Goal: Task Accomplishment & Management: Manage account settings

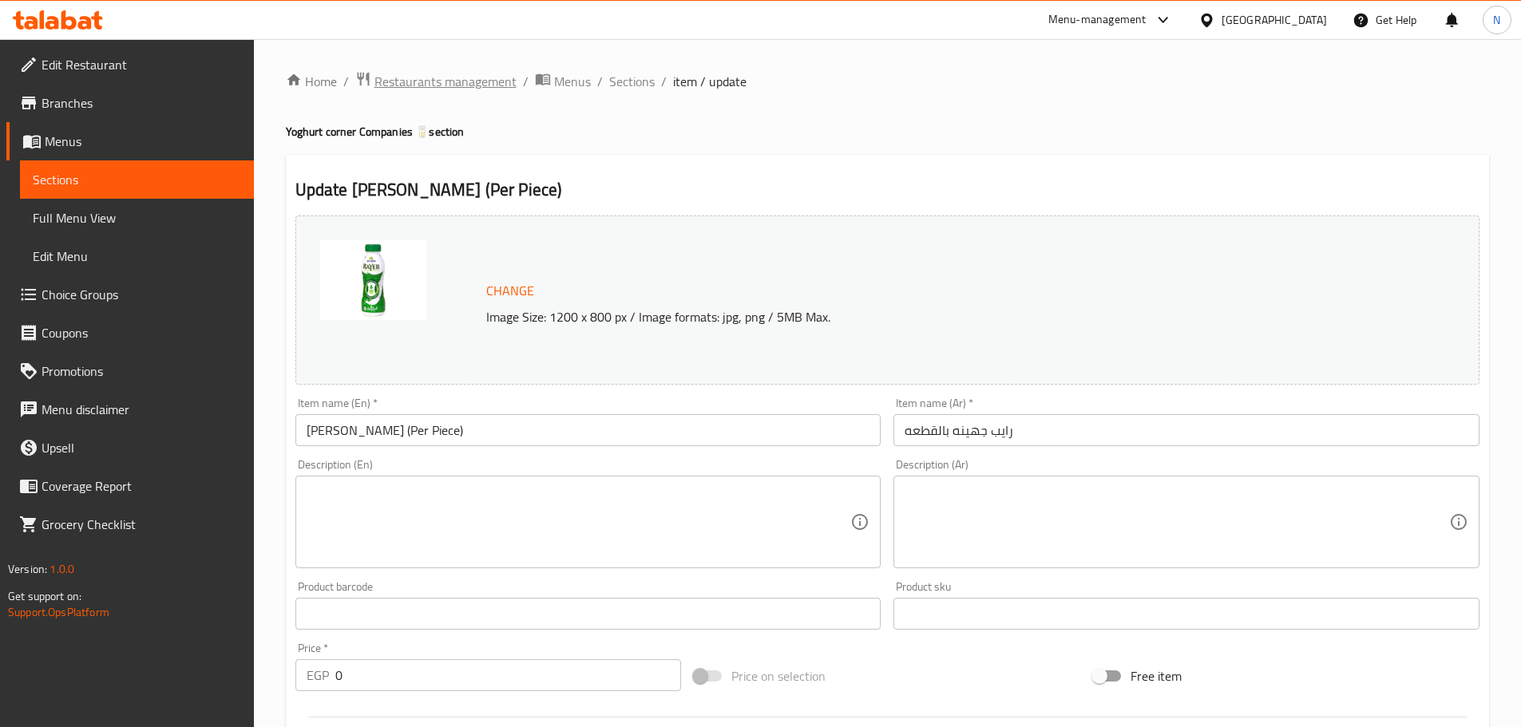
click at [491, 86] on span "Restaurants management" at bounding box center [445, 81] width 142 height 19
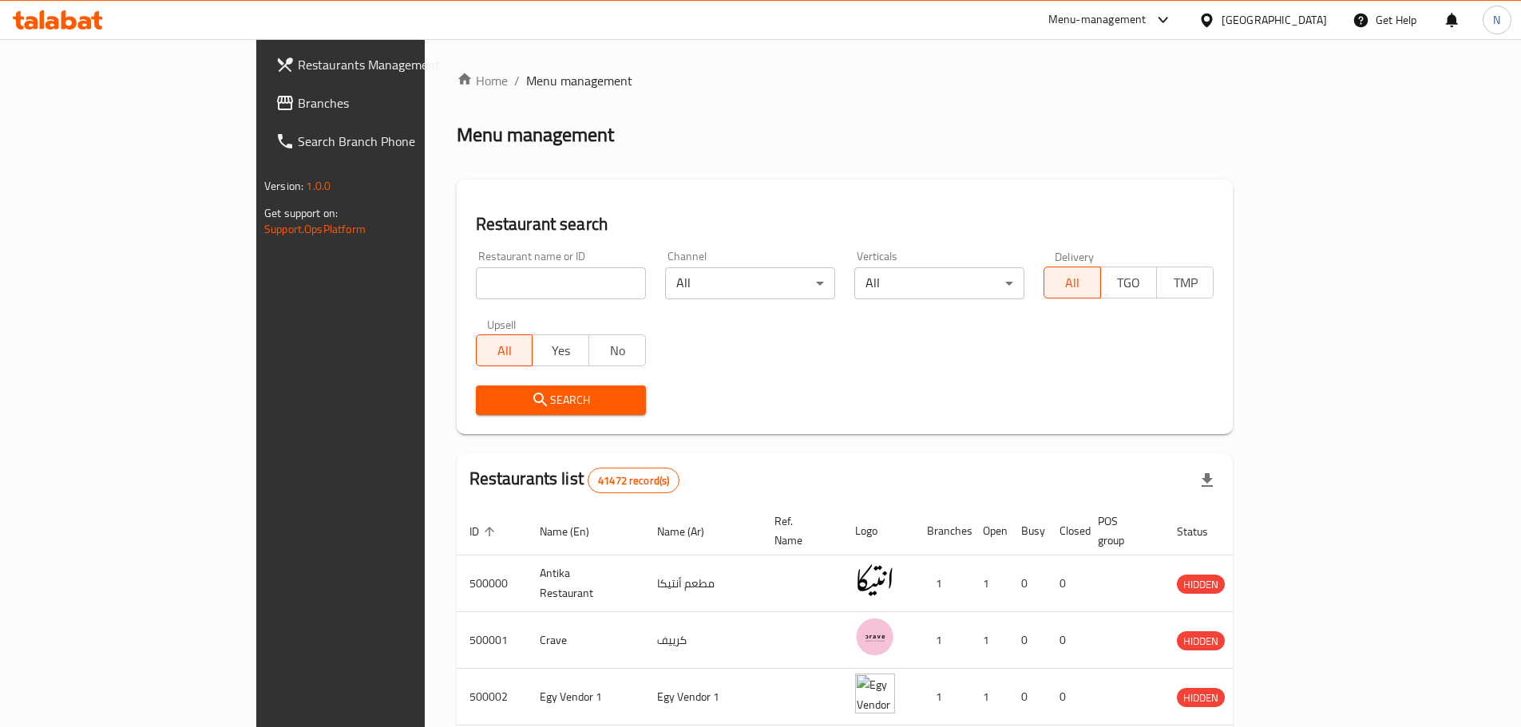
click at [84, 104] on div at bounding box center [760, 363] width 1521 height 727
click at [298, 104] on span "Branches" at bounding box center [398, 102] width 200 height 19
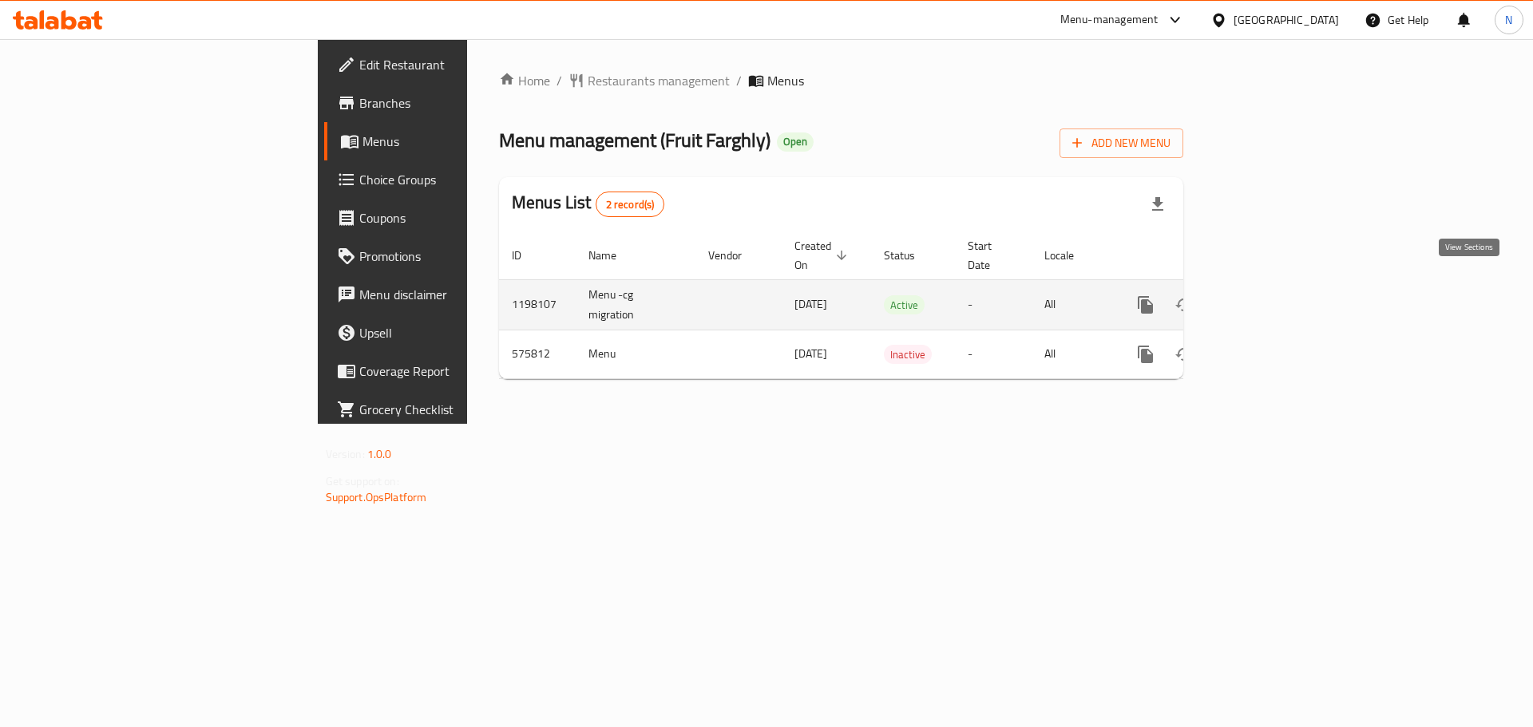
click at [1268, 298] on icon "enhanced table" at bounding box center [1261, 305] width 14 height 14
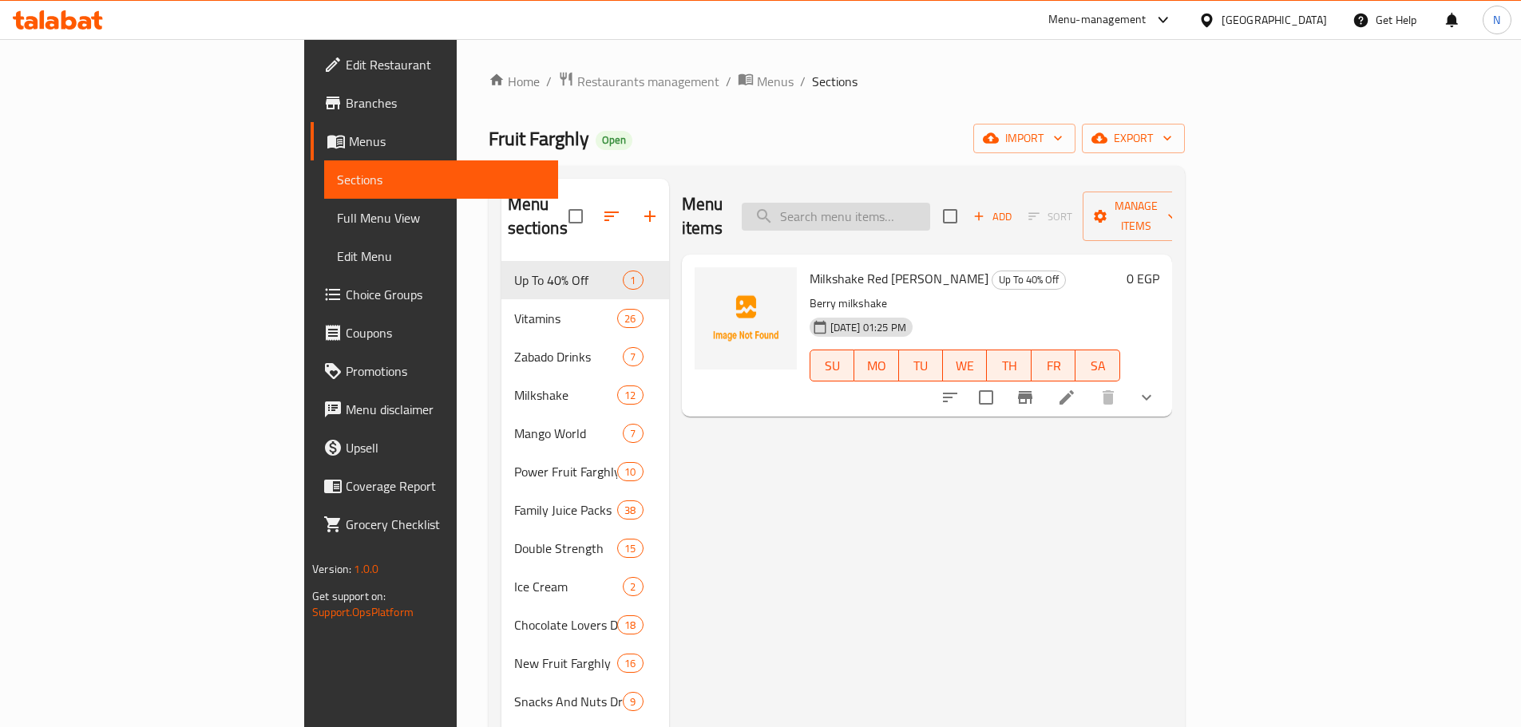
click at [921, 205] on input "search" at bounding box center [836, 217] width 188 height 28
paste input "Walnut Drink"
type input "Walnut Drink"
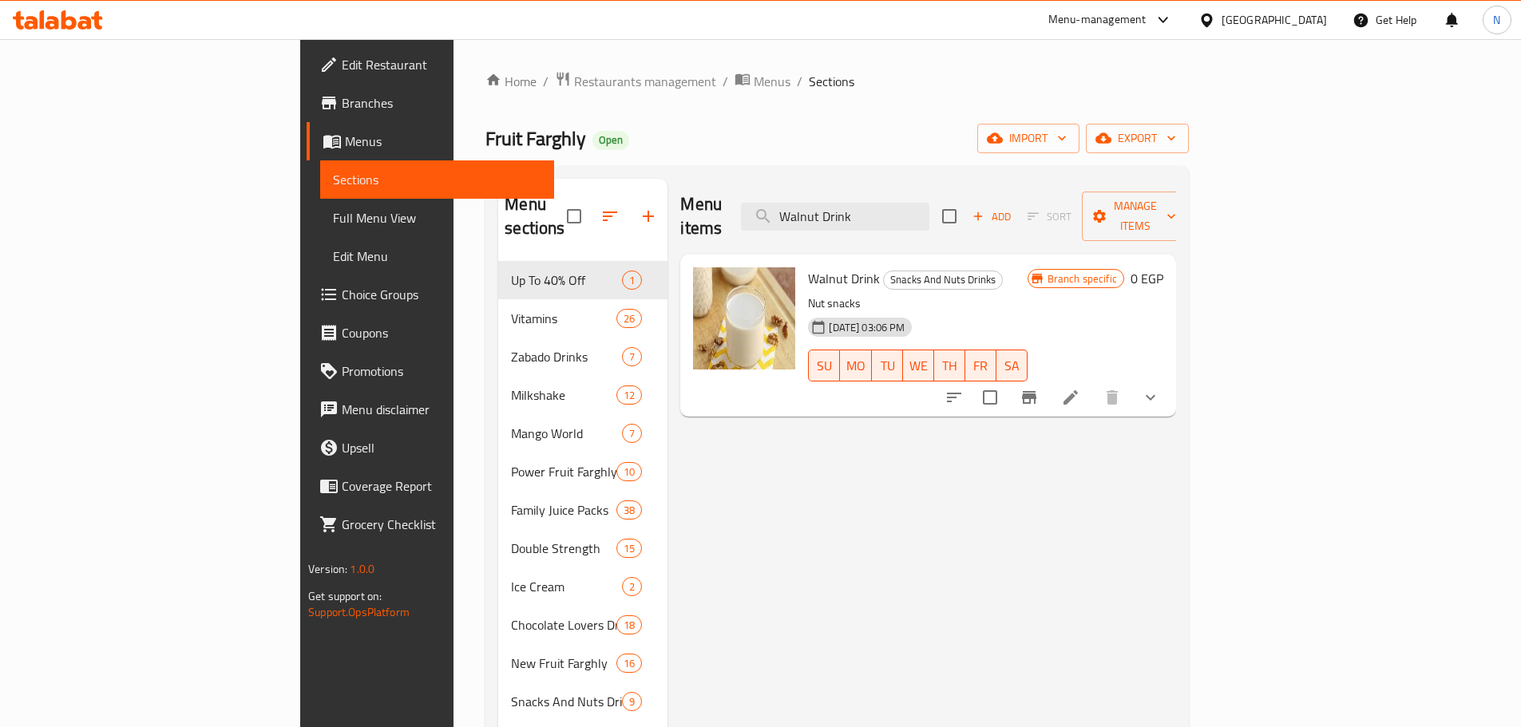
click at [1078, 390] on icon at bounding box center [1070, 397] width 14 height 14
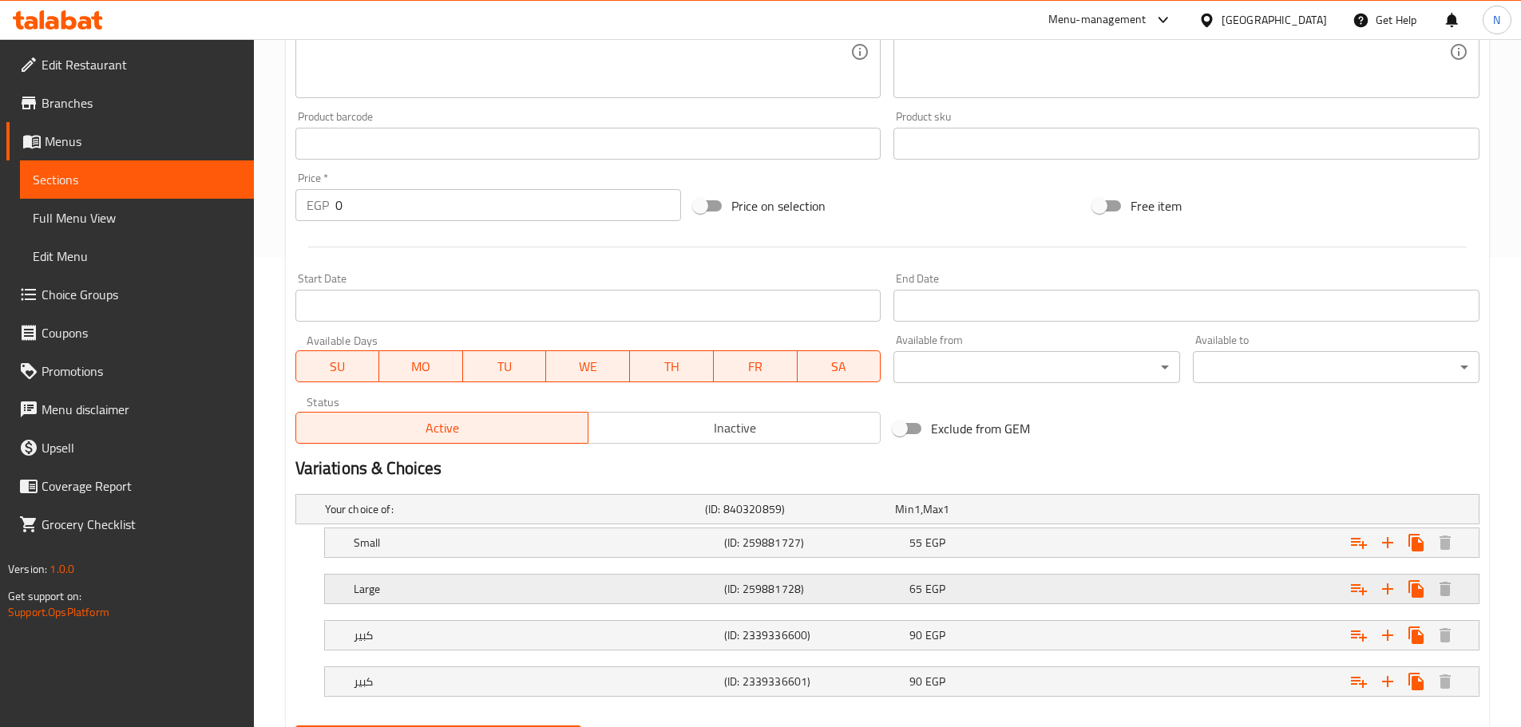
scroll to position [472, 0]
click at [675, 684] on h5 "كبير" at bounding box center [536, 680] width 364 height 16
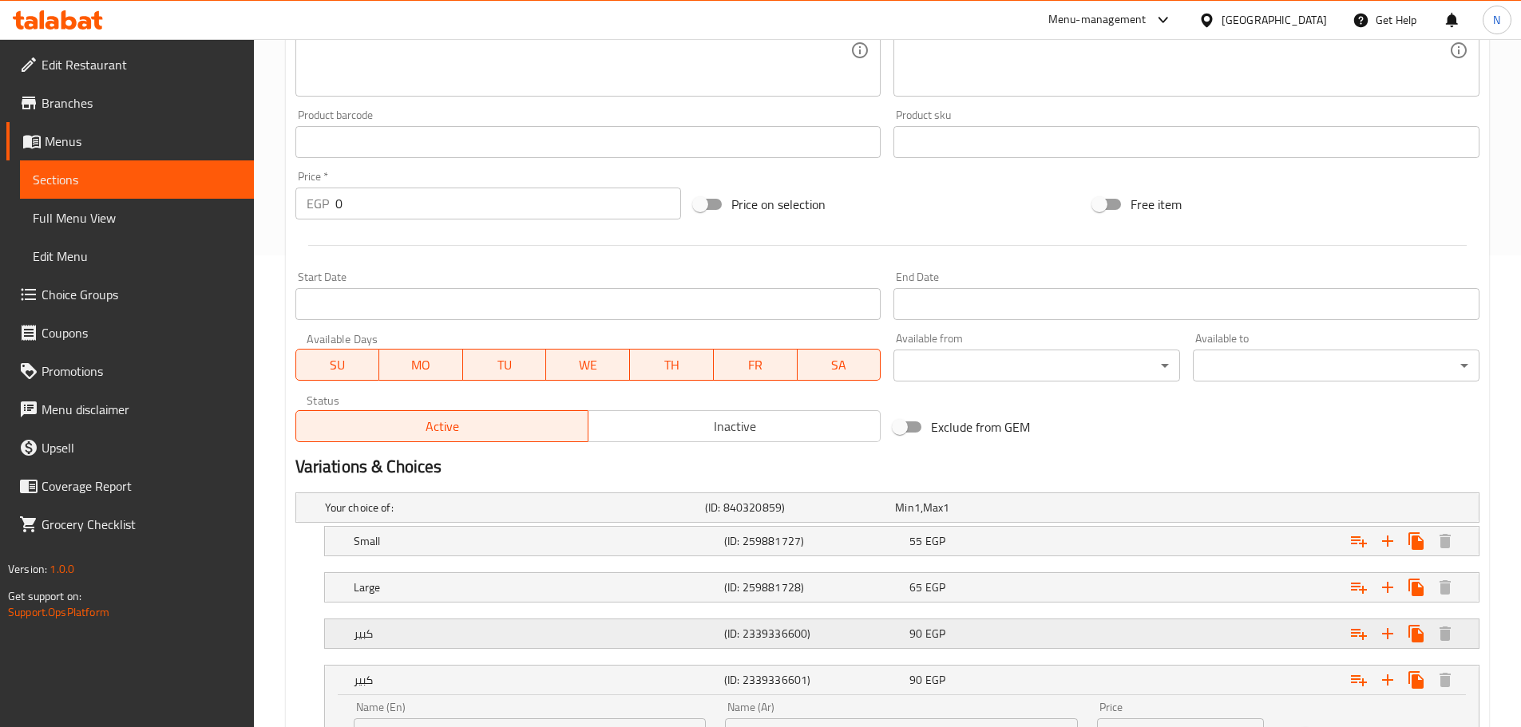
click at [674, 640] on h5 "كبير" at bounding box center [536, 634] width 364 height 16
click at [685, 596] on div "Large" at bounding box center [536, 587] width 370 height 22
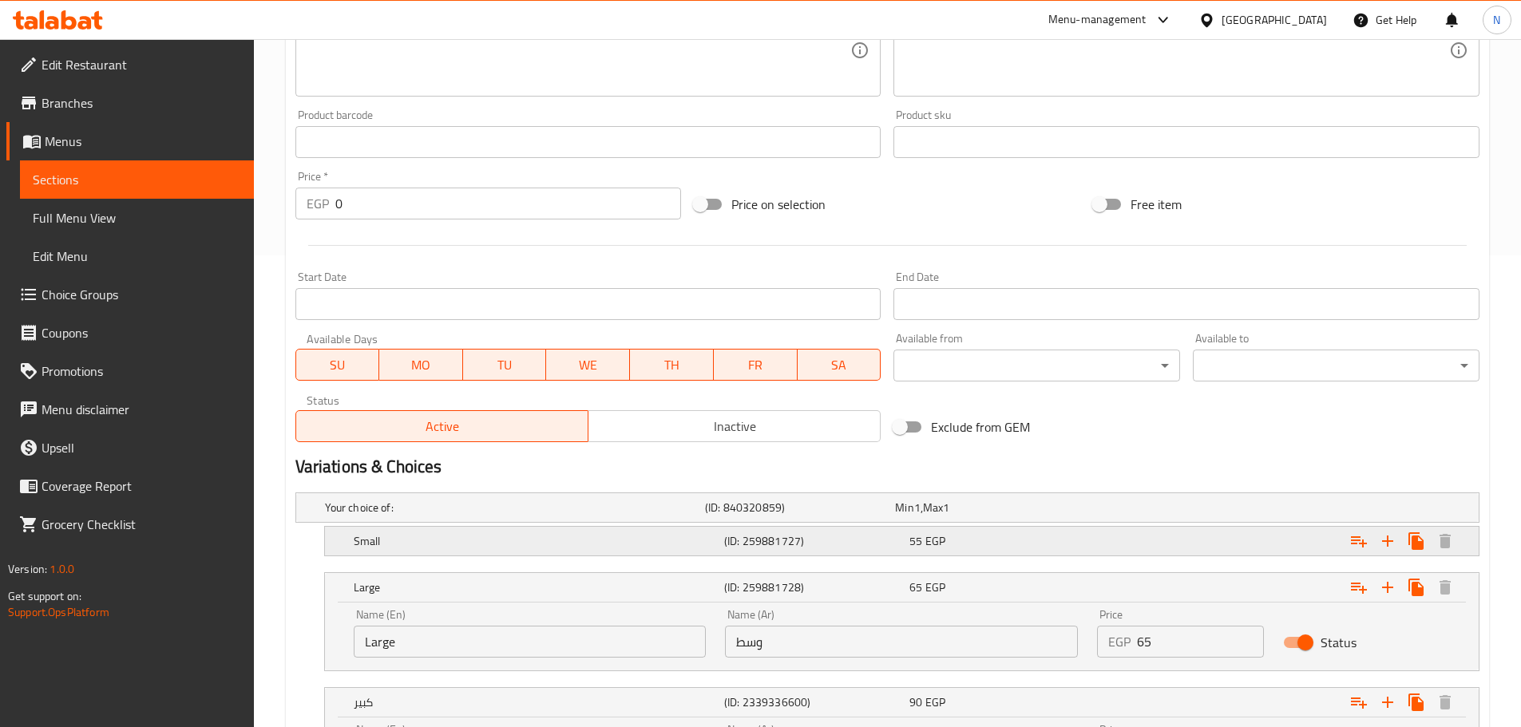
click at [731, 537] on h5 "(ID: 259881727)" at bounding box center [813, 541] width 179 height 16
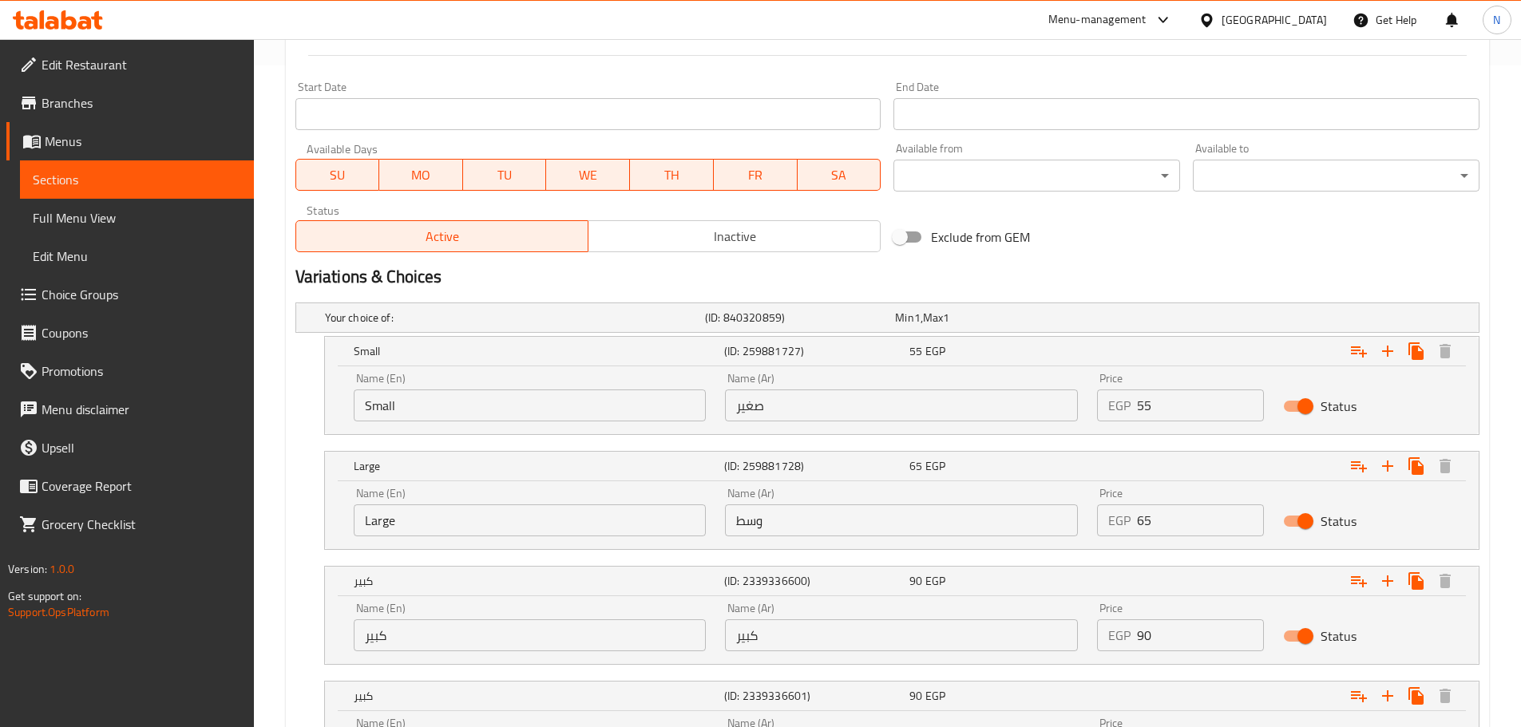
scroll to position [827, 0]
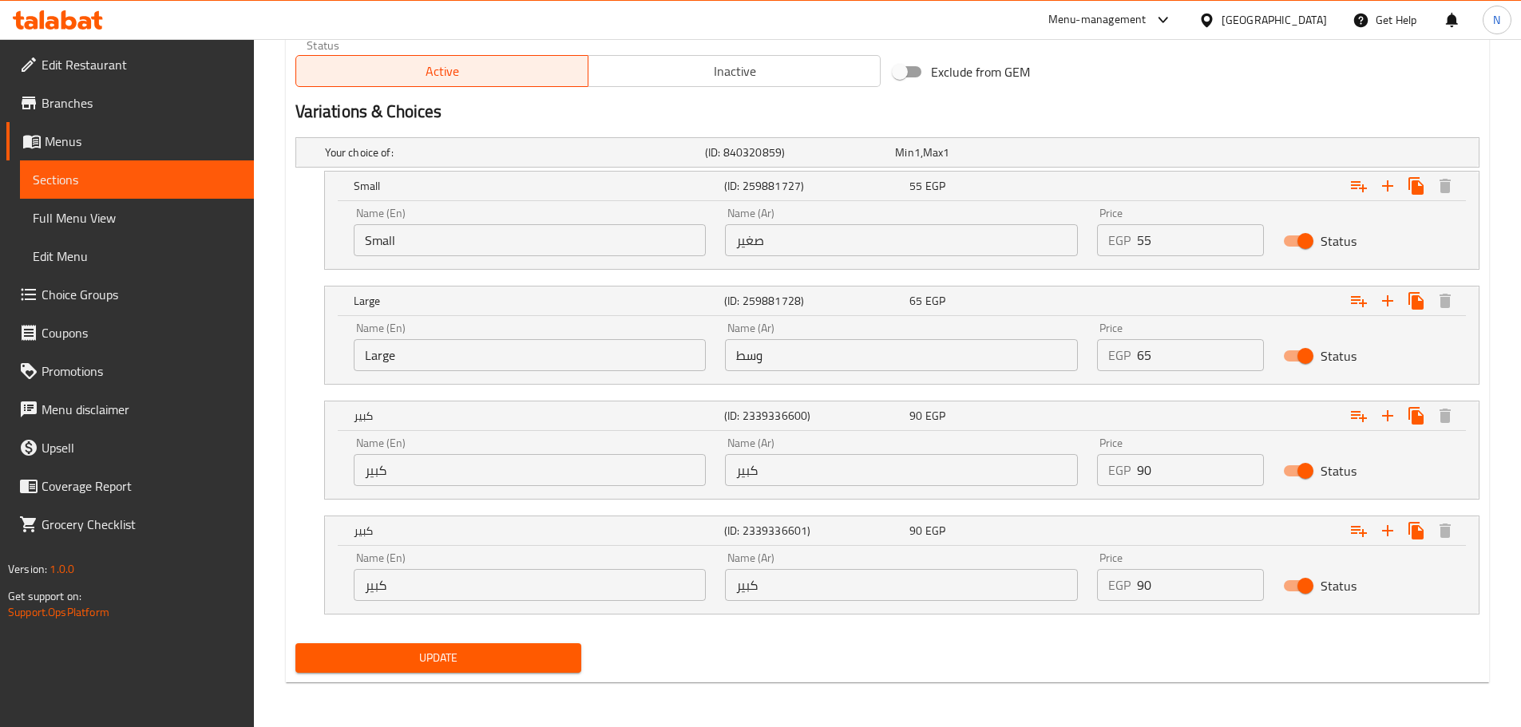
click at [568, 355] on input "Large" at bounding box center [530, 355] width 353 height 32
type input "Medium"
click at [470, 470] on input "كبير" at bounding box center [530, 470] width 353 height 32
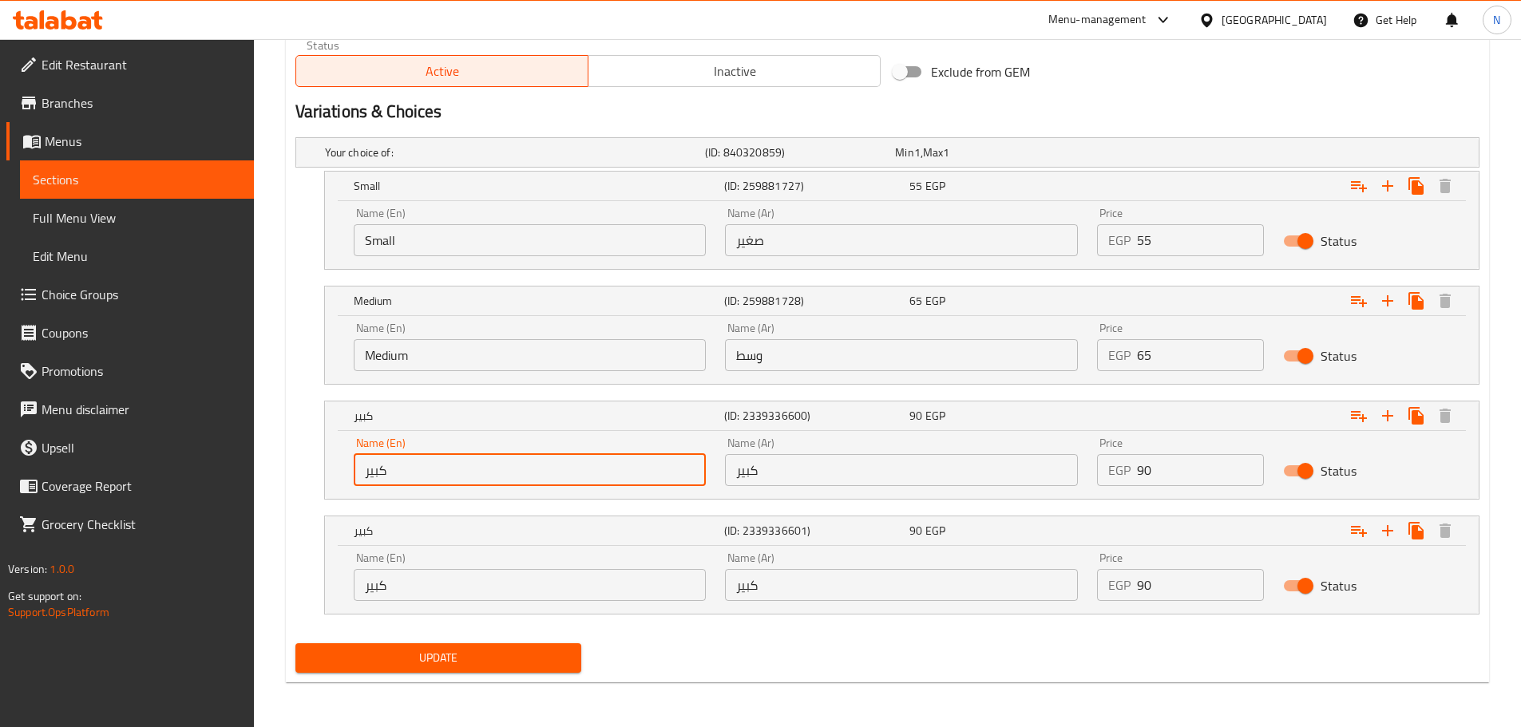
click at [469, 470] on input "كبير" at bounding box center [530, 470] width 353 height 32
type input "Large"
click at [437, 577] on input "كبير" at bounding box center [530, 585] width 353 height 32
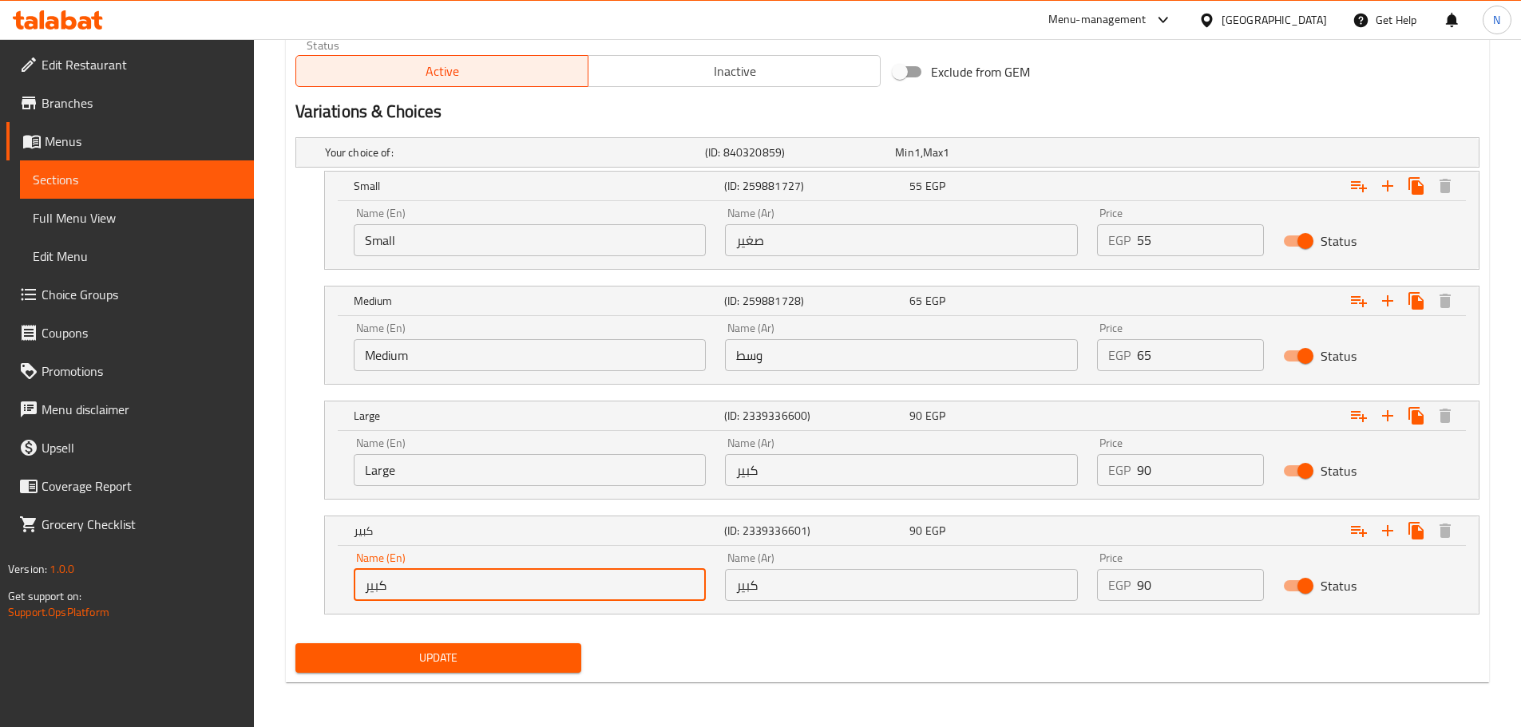
click at [437, 577] on input "كبير" at bounding box center [530, 585] width 353 height 32
type input "Large"
click at [467, 665] on span "Update" at bounding box center [438, 658] width 261 height 20
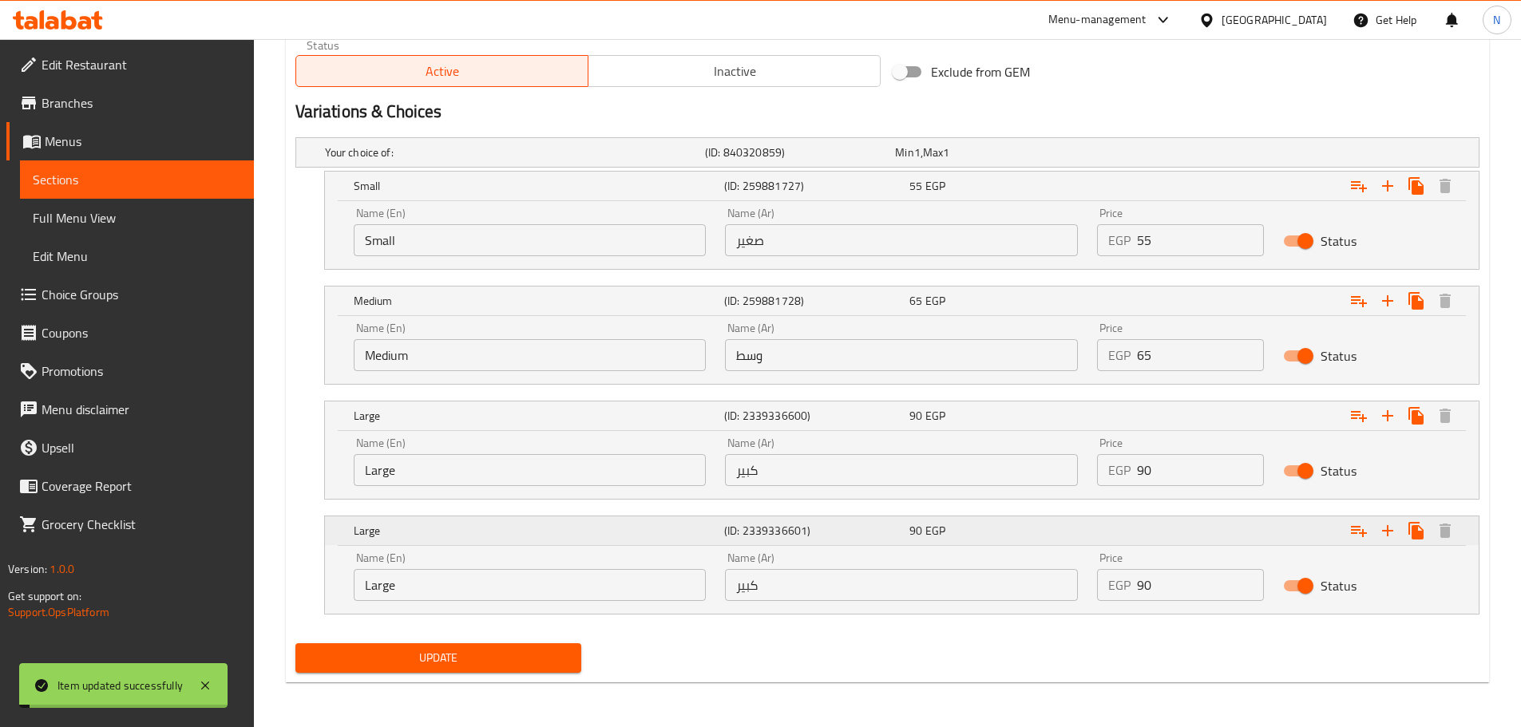
click at [883, 528] on h5 "(ID: 2339336601)" at bounding box center [813, 531] width 179 height 16
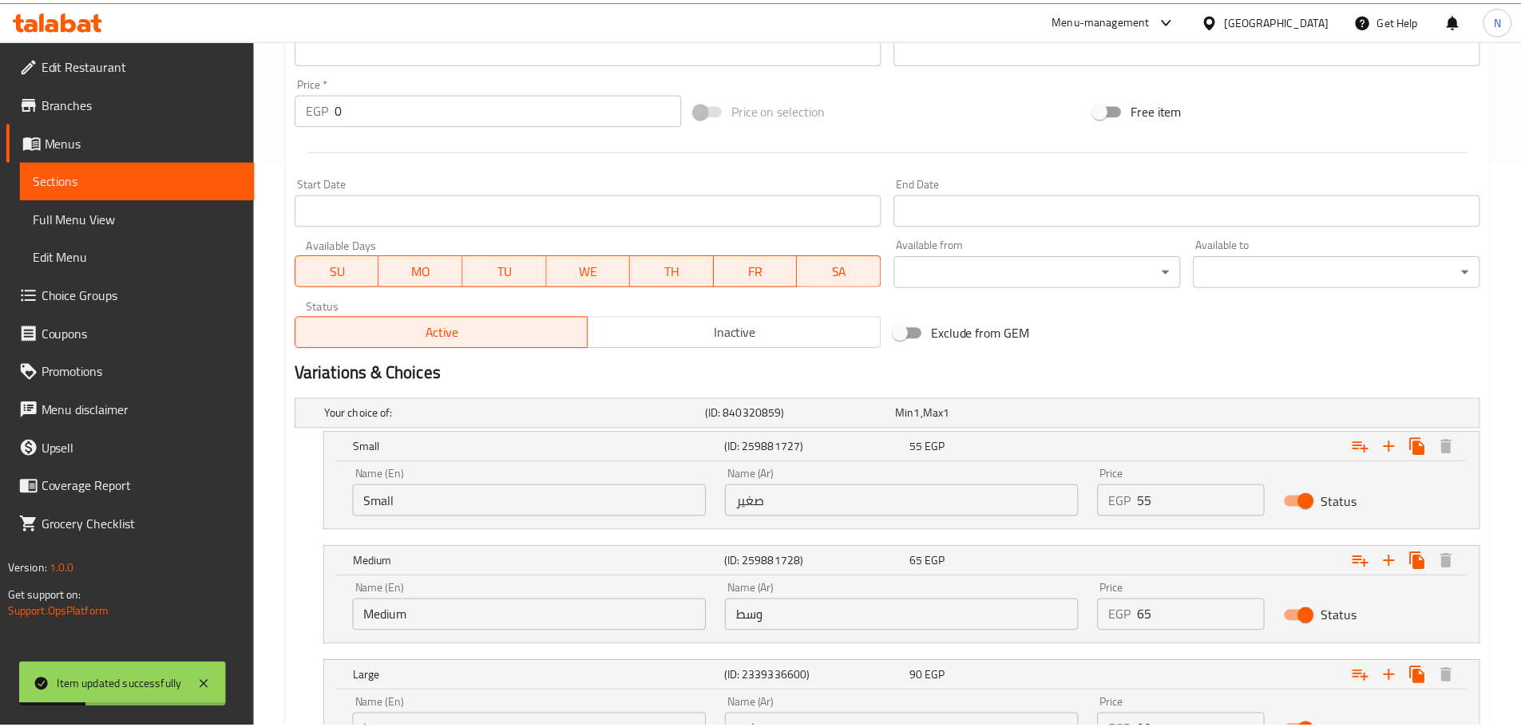
scroll to position [759, 0]
